Goal: Task Accomplishment & Management: Manage account settings

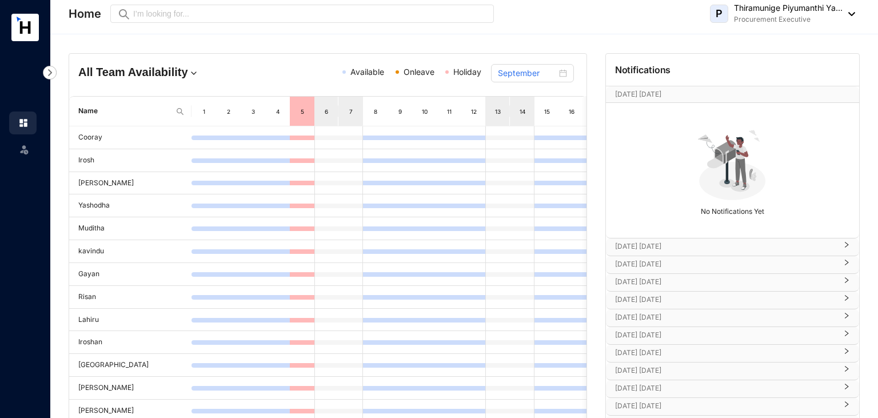
click at [851, 11] on div "P Thiramunige Piyumanthi Ya... Procurement Executive" at bounding box center [782, 13] width 145 height 23
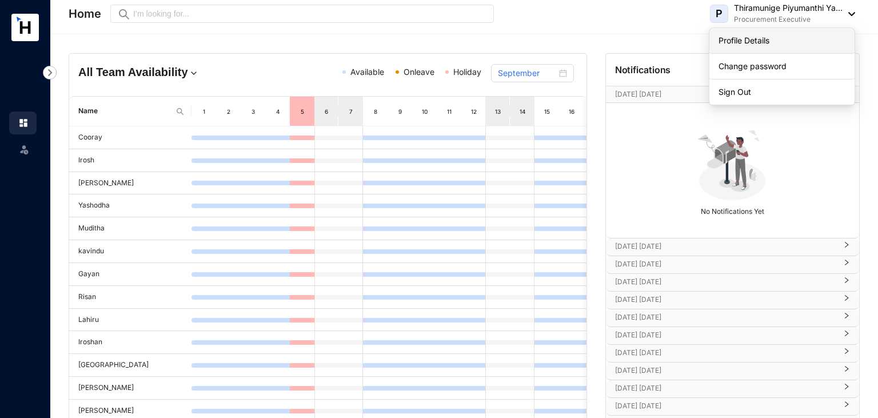
click at [770, 37] on link "Profile Details" at bounding box center [781, 40] width 127 height 11
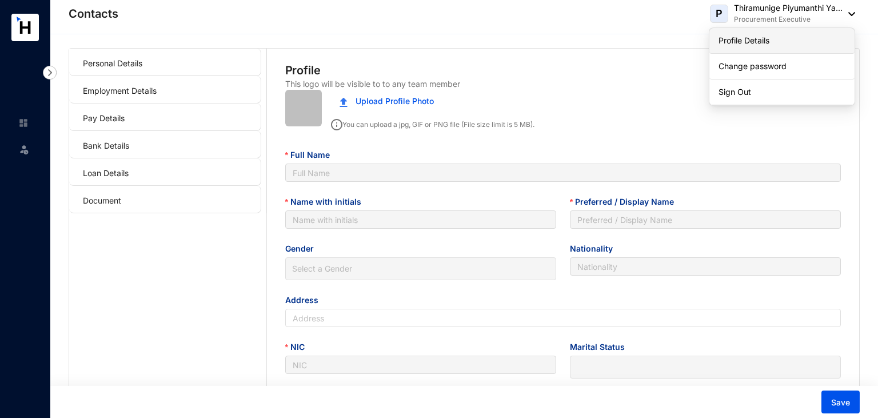
type input "Thiramunige Piyumanthi Yashodha Rasanjalee"
type input "T.M.P.Y.Rasanjalee"
type input "Piyumanthi"
type input "Sinhala"
type input "59/A/2,Morakelle,Ihala Kottramulla"
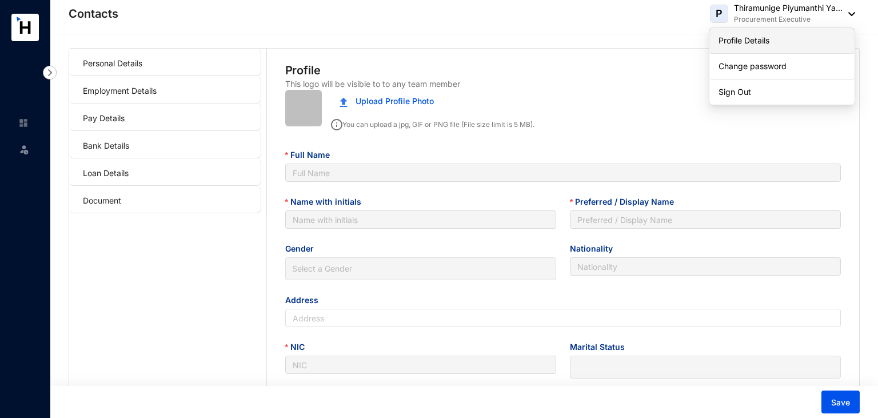
type input "997821491V"
type input "0764116361"
type input "[PERSON_NAME]"
type input "0766599704"
type input "[DATE]"
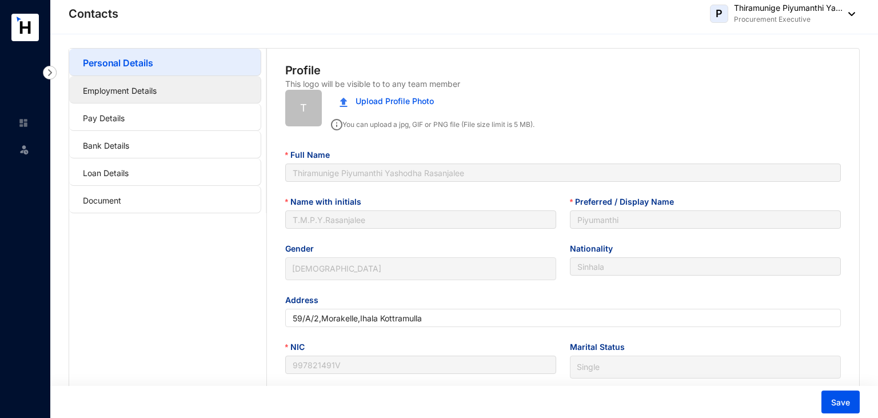
click at [157, 89] on link "Employment Details" at bounding box center [120, 91] width 74 height 10
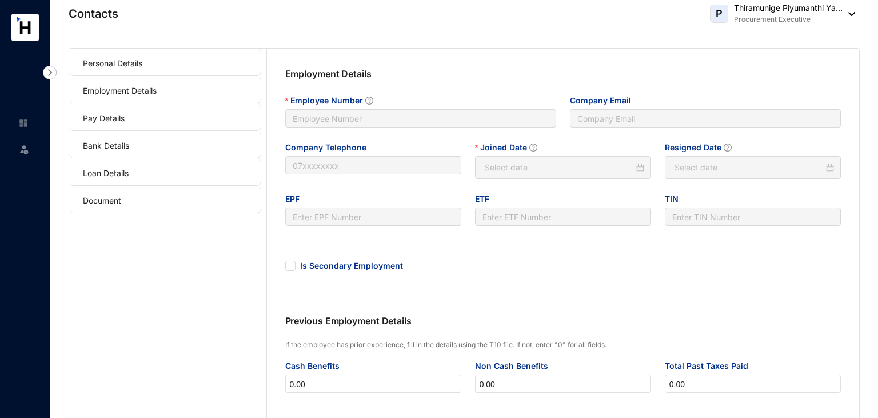
type input "0011"
type input "[EMAIL_ADDRESS][DOMAIN_NAME]"
type input "0011"
type input "[DATE]"
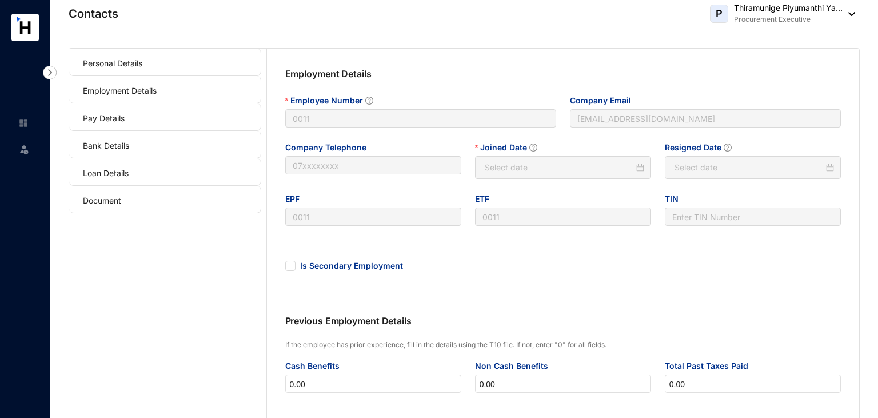
type input "Invalid Date"
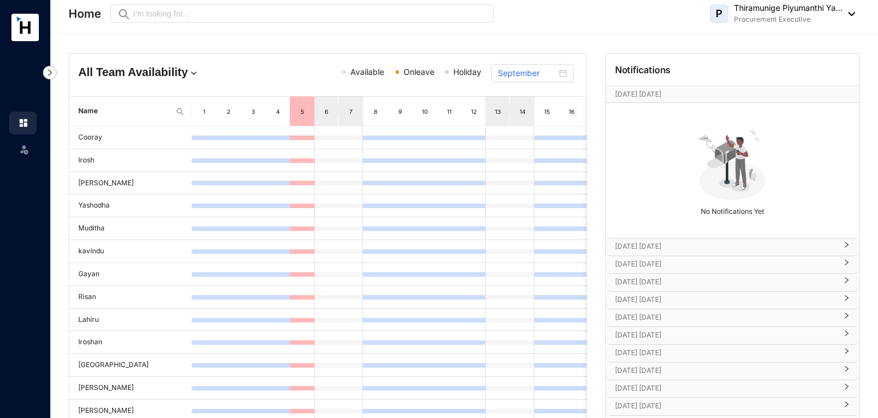
click at [22, 37] on rect at bounding box center [24, 27] width 27 height 27
click at [848, 15] on img at bounding box center [848, 14] width 13 height 4
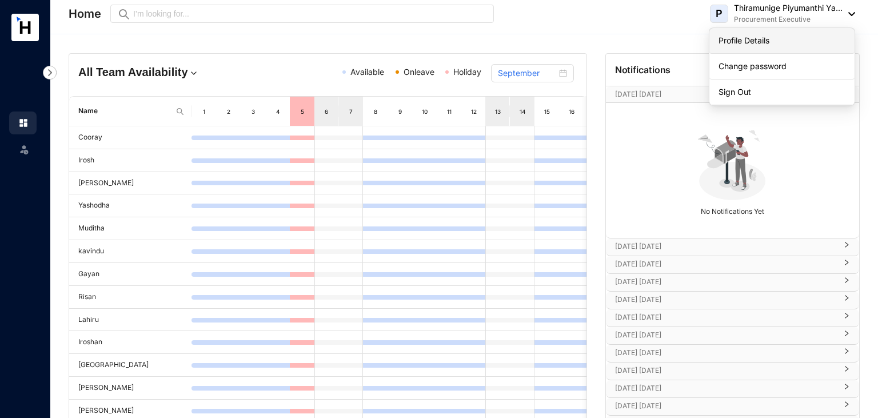
click at [787, 42] on link "Profile Details" at bounding box center [781, 40] width 127 height 11
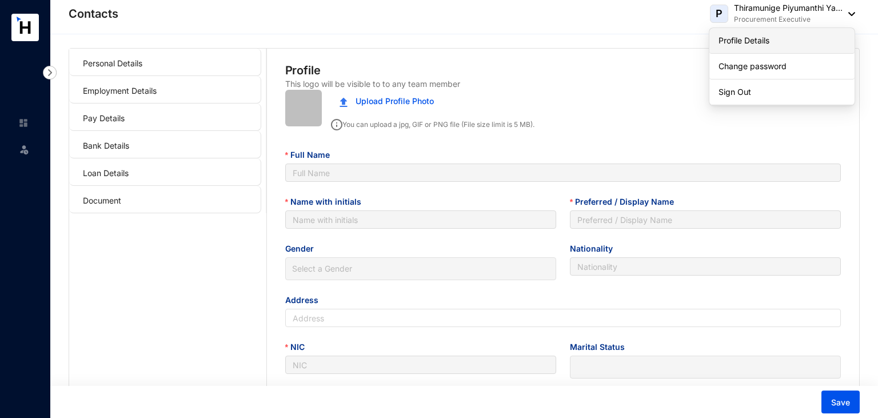
type input "Thiramunige Piyumanthi Yashodha Rasanjalee"
type input "T.M.P.Y.Rasanjalee"
type input "Piyumanthi"
type input "Sinhala"
type input "59/A/2,Morakelle,Ihala Kottramulla"
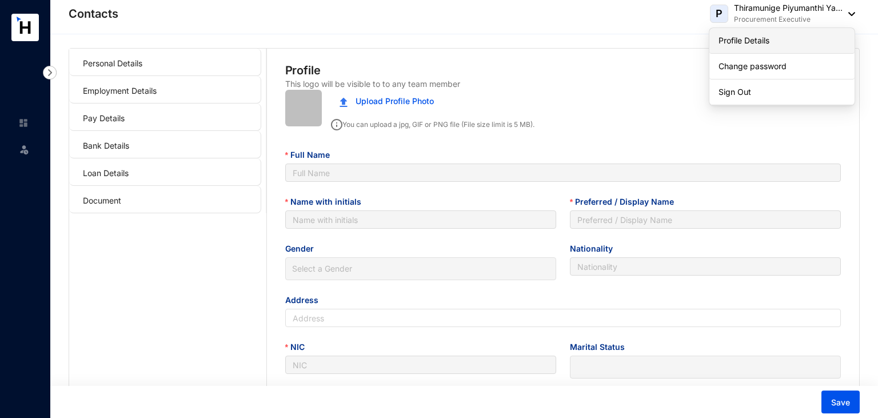
type input "997821491V"
type input "0764116361"
type input "Champa Chandini"
type input "0766599704"
type input "1999-10-08"
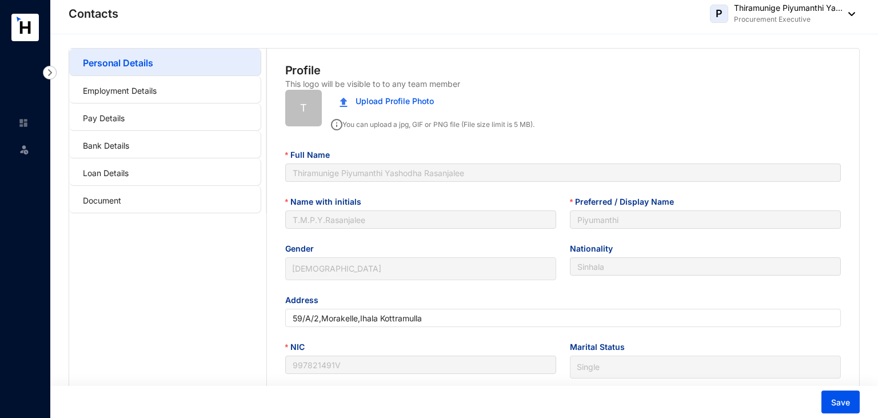
click at [15, 33] on rect at bounding box center [24, 27] width 27 height 27
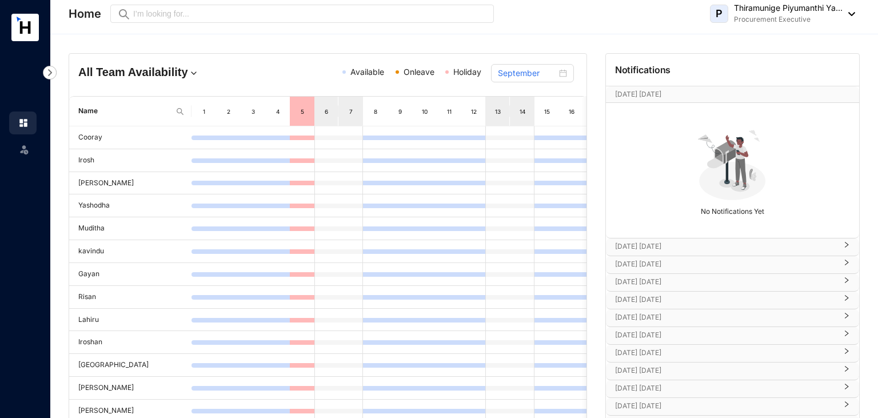
click at [188, 76] on img at bounding box center [193, 72] width 11 height 11
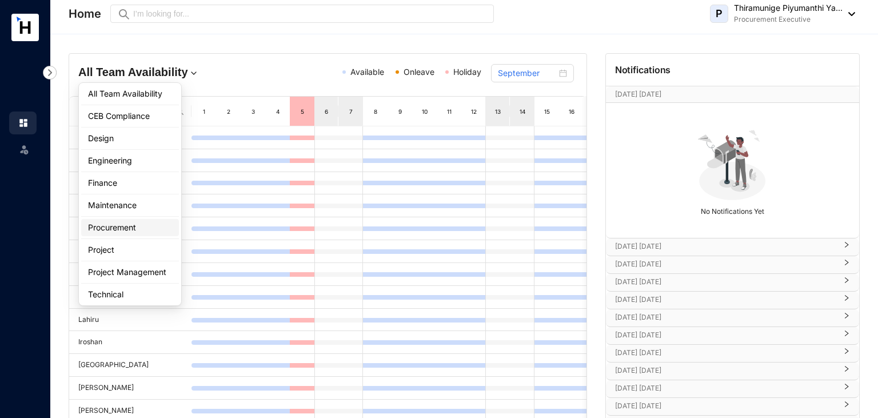
click at [114, 222] on div "Procurement" at bounding box center [130, 227] width 84 height 11
click at [114, 222] on td "Muditha" at bounding box center [130, 228] width 122 height 23
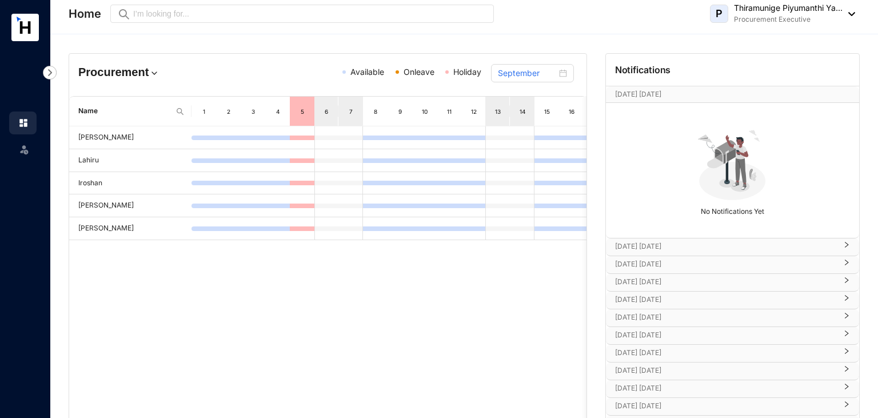
click at [156, 77] on img at bounding box center [154, 72] width 11 height 11
click at [146, 79] on h4 "Procurement" at bounding box center [161, 72] width 166 height 16
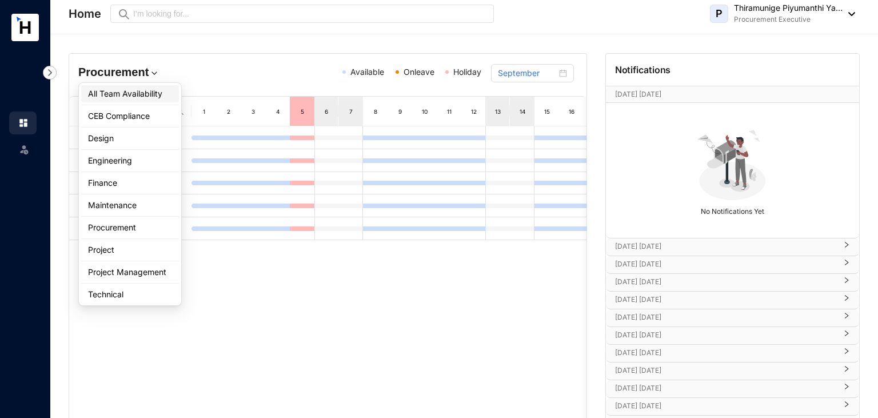
click at [125, 99] on li "All Team Availability" at bounding box center [130, 93] width 98 height 17
click at [125, 99] on div "Name 1 2 3 4 5 6 7 8 9 10 11 12 13 14 15 16 17 18 19 20 21 22 23 24 25 26 27 28…" at bounding box center [327, 111] width 517 height 30
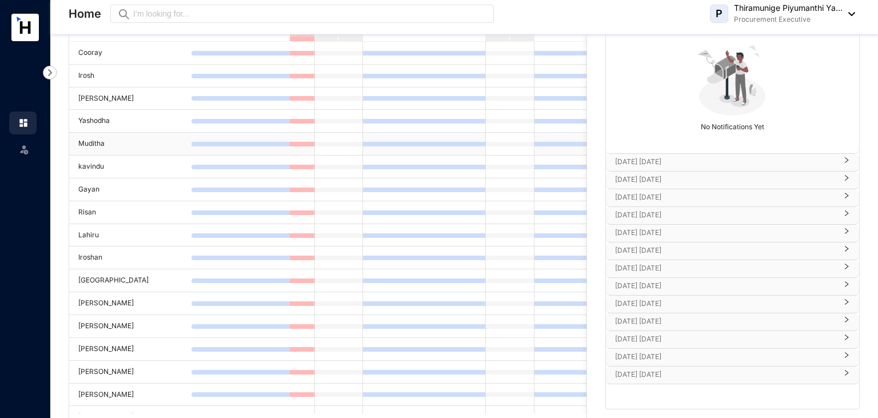
scroll to position [145, 0]
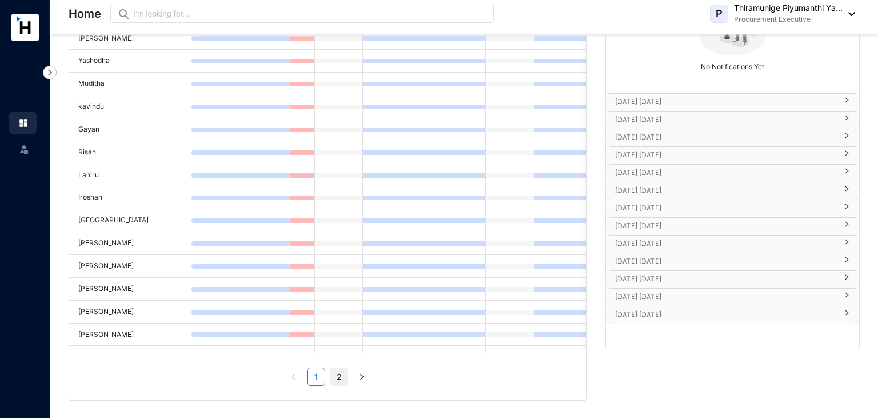
click at [342, 373] on link "2" at bounding box center [338, 376] width 17 height 17
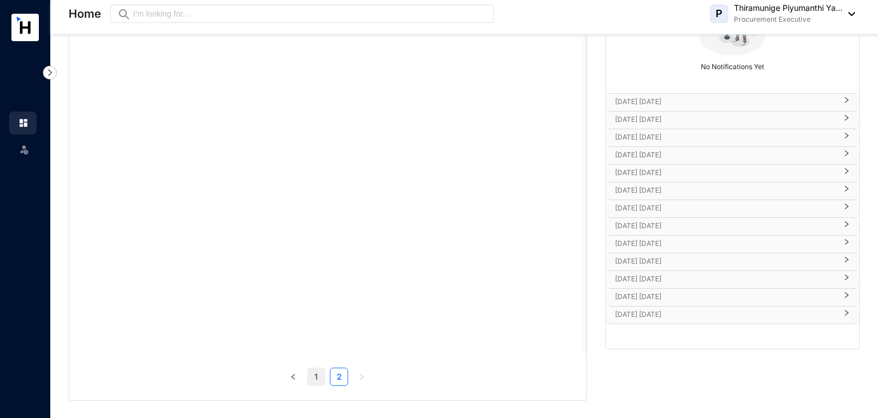
click at [323, 378] on link "1" at bounding box center [315, 376] width 17 height 17
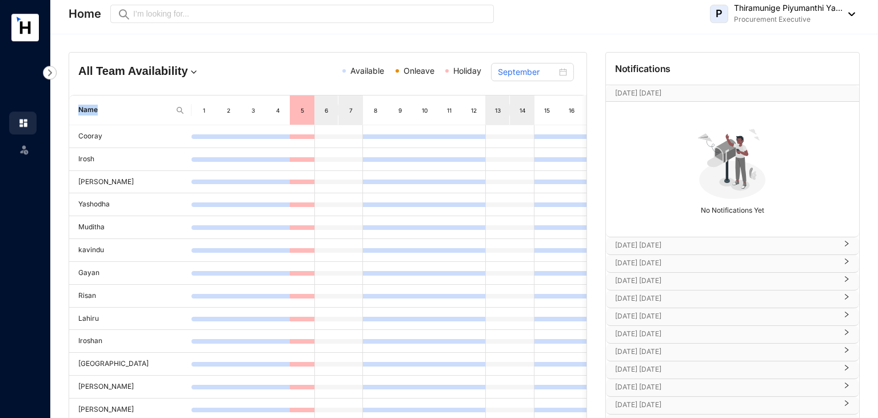
scroll to position [0, 0]
click at [842, 17] on div "P Thiramunige Piyumanthi Ya... Procurement Executive" at bounding box center [782, 13] width 145 height 23
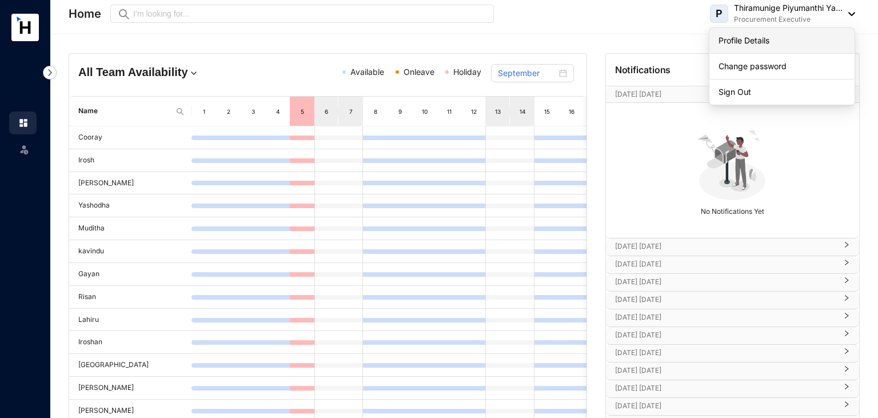
click at [782, 45] on link "Profile Details" at bounding box center [781, 40] width 127 height 11
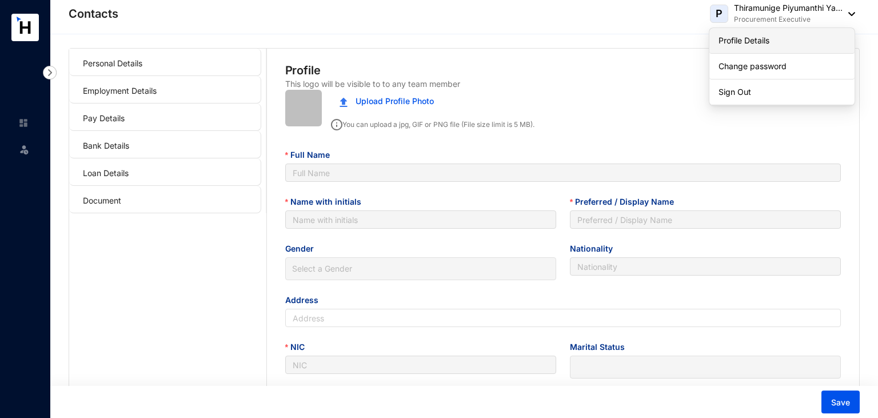
type input "Thiramunige Piyumanthi Yashodha Rasanjalee"
type input "T.M.P.Y.Rasanjalee"
type input "Piyumanthi"
type input "Sinhala"
type input "59/A/2,Morakelle,Ihala Kottramulla"
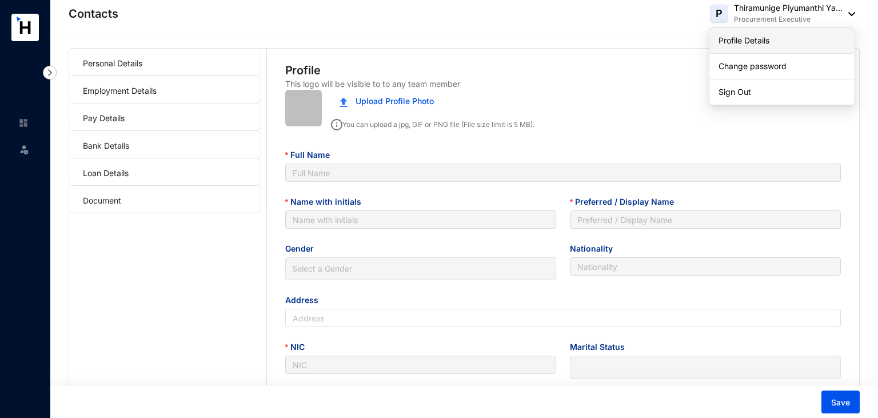
type input "997821491V"
type input "0764116361"
type input "[PERSON_NAME]"
type input "0766599704"
type input "[DATE]"
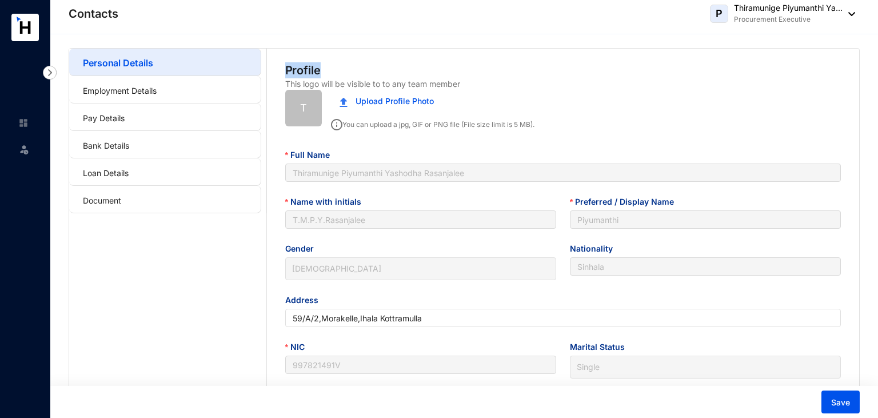
click at [854, 14] on img at bounding box center [848, 14] width 13 height 4
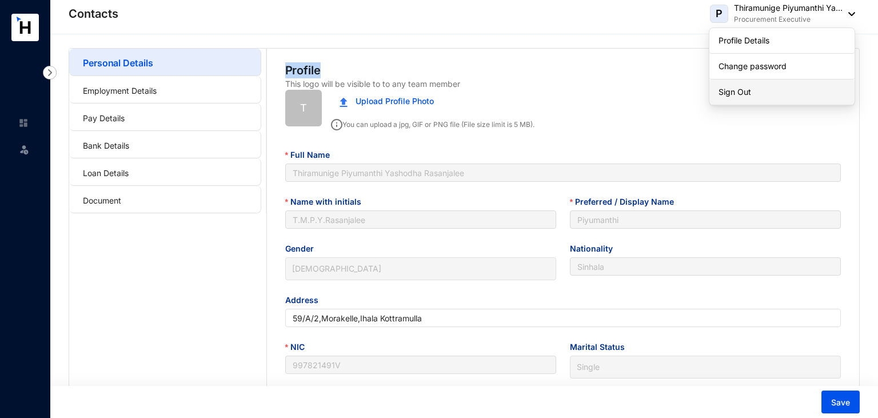
click at [758, 88] on link "Sign Out" at bounding box center [781, 91] width 127 height 11
